Goal: Transaction & Acquisition: Purchase product/service

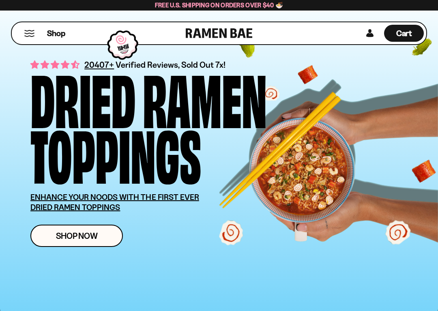
scroll to position [38, 0]
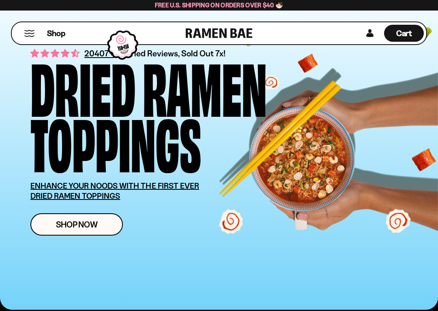
click at [86, 223] on span "Shop Now" at bounding box center [77, 224] width 42 height 9
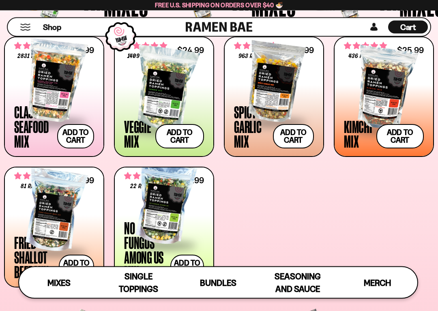
scroll to position [291, 0]
click at [402, 135] on button "Add to cart Add ― Regular price $25.99 Regular price Sale price $25.99 Unit pri…" at bounding box center [400, 136] width 48 height 24
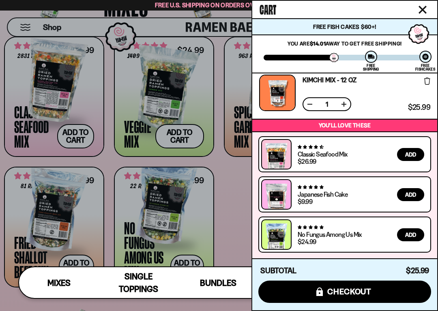
scroll to position [6, 0]
click at [233, 219] on div at bounding box center [219, 155] width 438 height 311
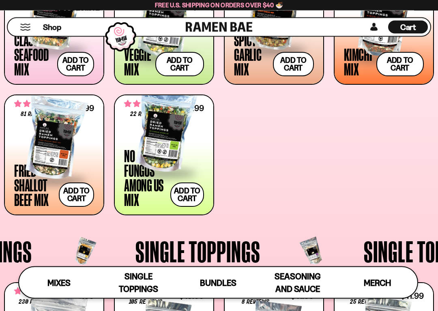
scroll to position [363, 0]
click at [56, 155] on div at bounding box center [54, 138] width 80 height 81
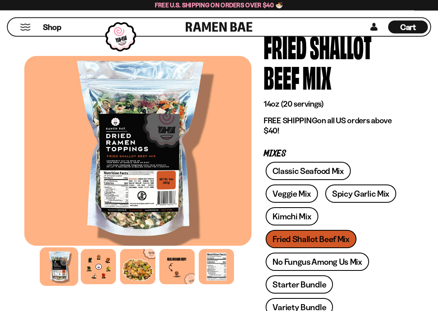
scroll to position [67, 0]
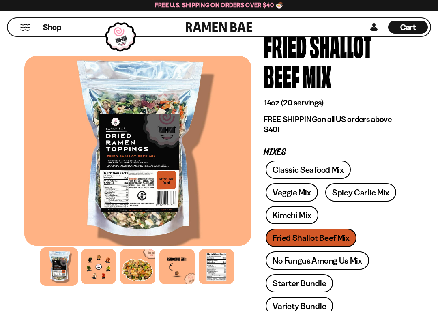
click at [138, 273] on div at bounding box center [137, 266] width 35 height 35
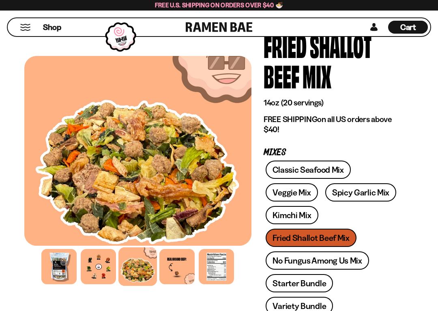
click at [217, 272] on div at bounding box center [216, 266] width 35 height 35
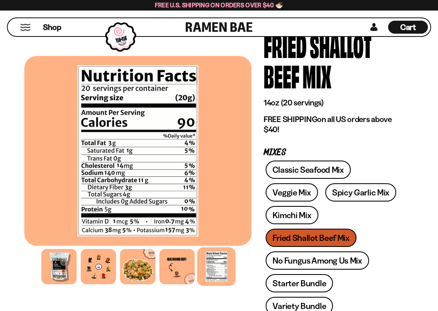
click at [176, 270] on div at bounding box center [176, 266] width 35 height 35
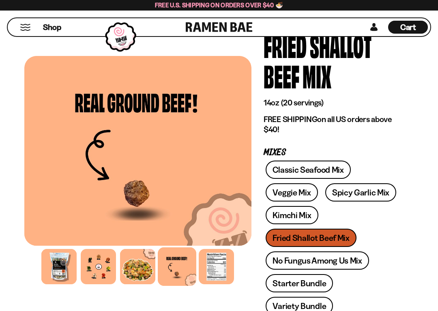
click at [99, 268] on div at bounding box center [98, 266] width 35 height 35
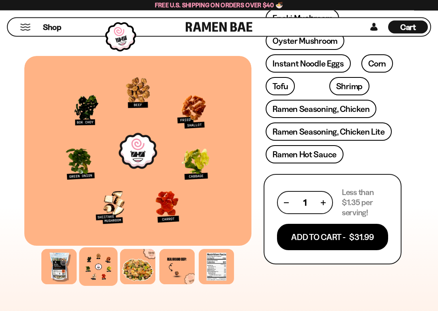
scroll to position [426, 0]
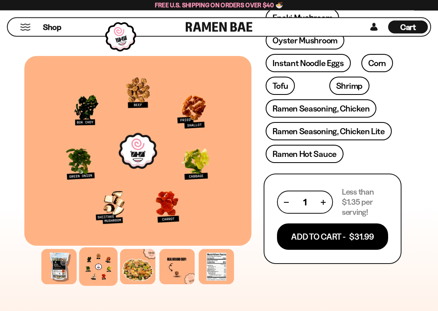
click at [352, 233] on button "Add To Cart - $31.99" at bounding box center [332, 237] width 111 height 26
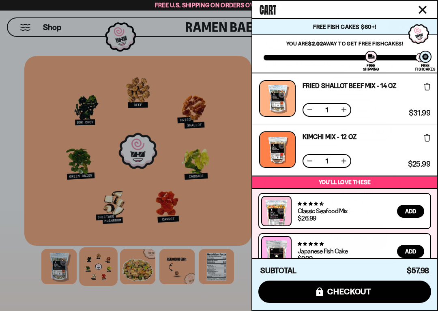
click at [233, 226] on div at bounding box center [219, 155] width 438 height 311
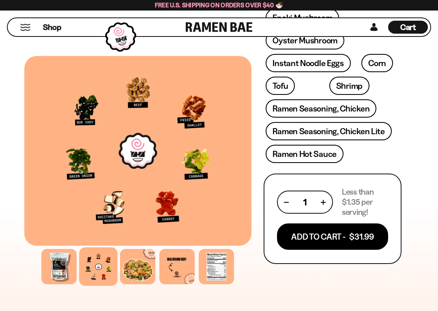
click at [312, 153] on link "Ramen Hot Sauce" at bounding box center [304, 154] width 78 height 18
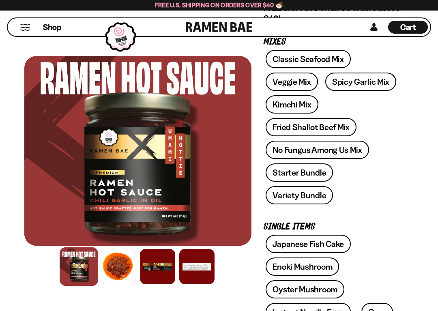
scroll to position [173, 0]
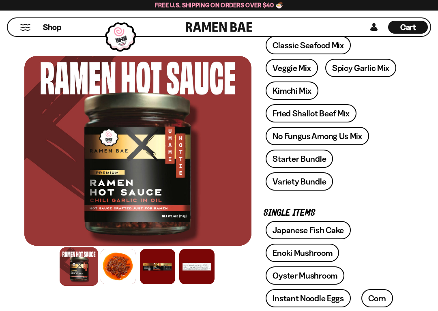
click at [117, 267] on div at bounding box center [118, 266] width 35 height 35
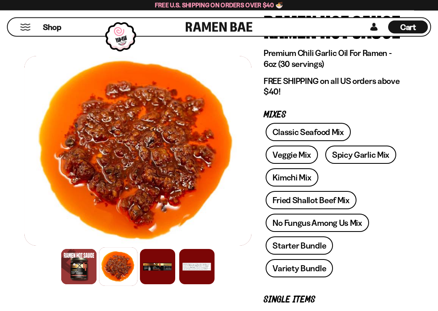
scroll to position [88, 0]
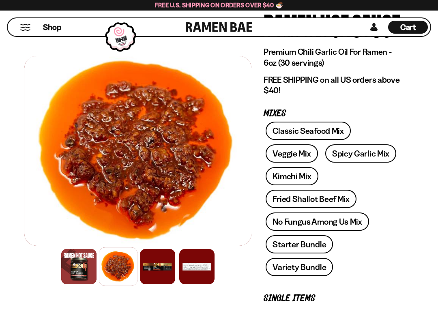
click at [407, 27] on span "Cart" at bounding box center [408, 27] width 16 height 10
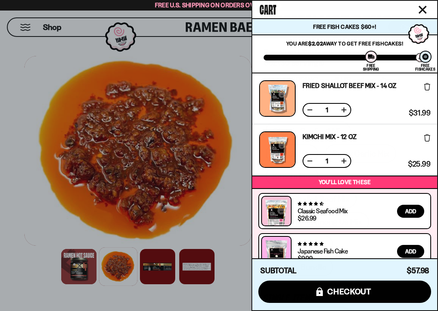
scroll to position [0, 0]
click at [160, 53] on div at bounding box center [219, 155] width 438 height 311
